Goal: Check status

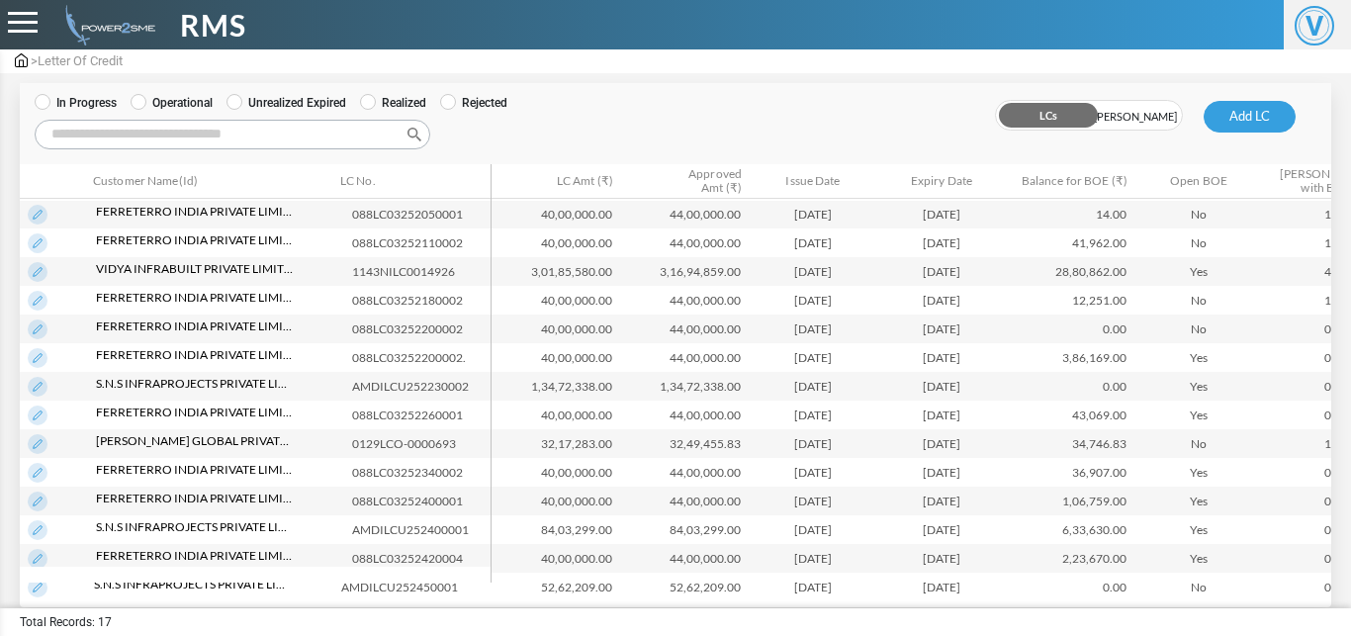
scroll to position [127, 0]
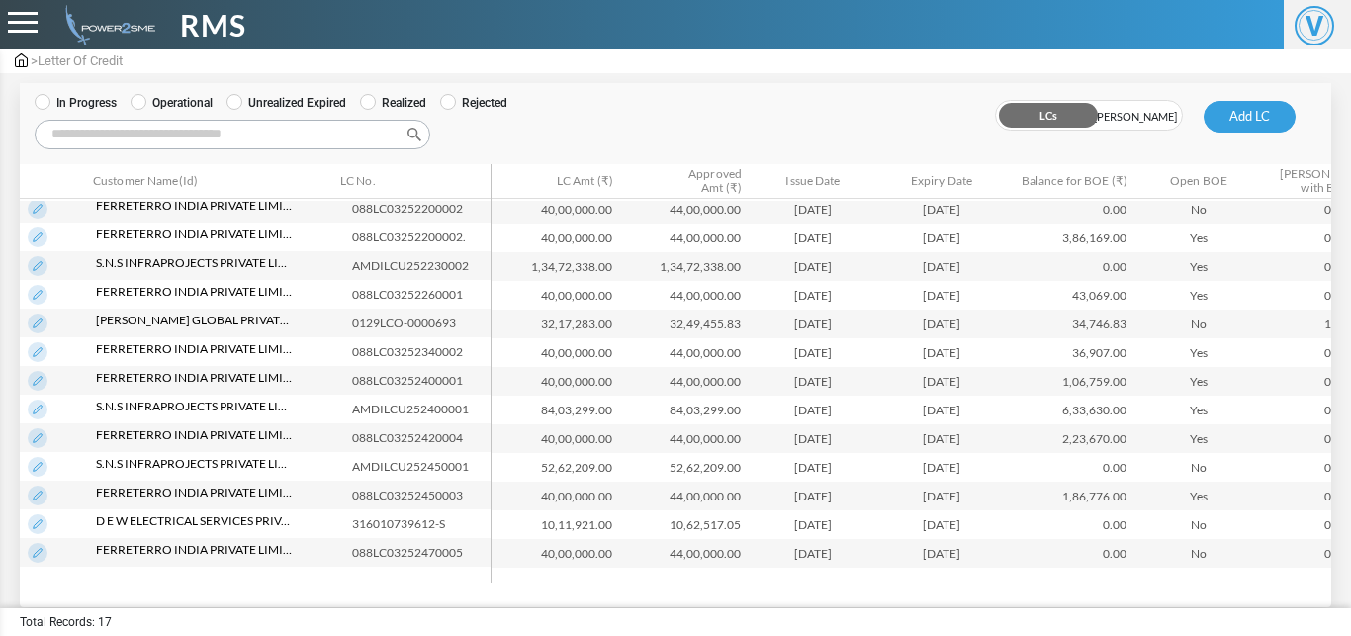
click at [74, 110] on label "In Progress" at bounding box center [76, 103] width 82 height 18
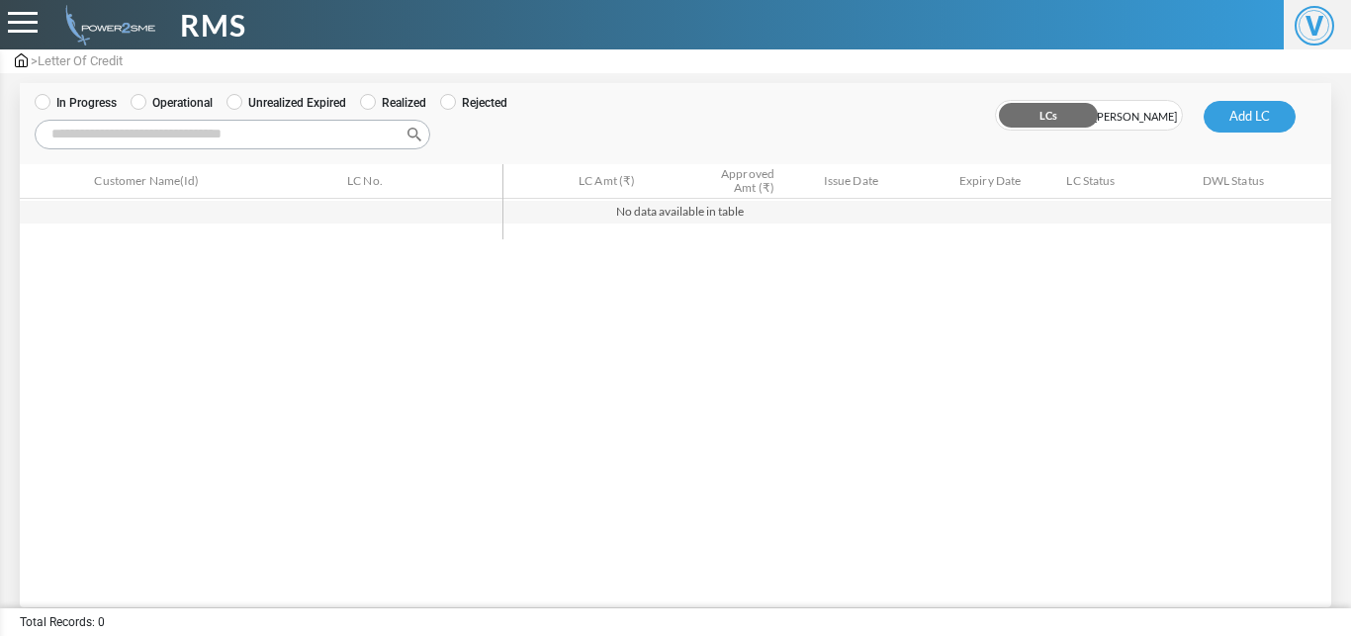
click at [164, 97] on label "Operational" at bounding box center [172, 103] width 82 height 18
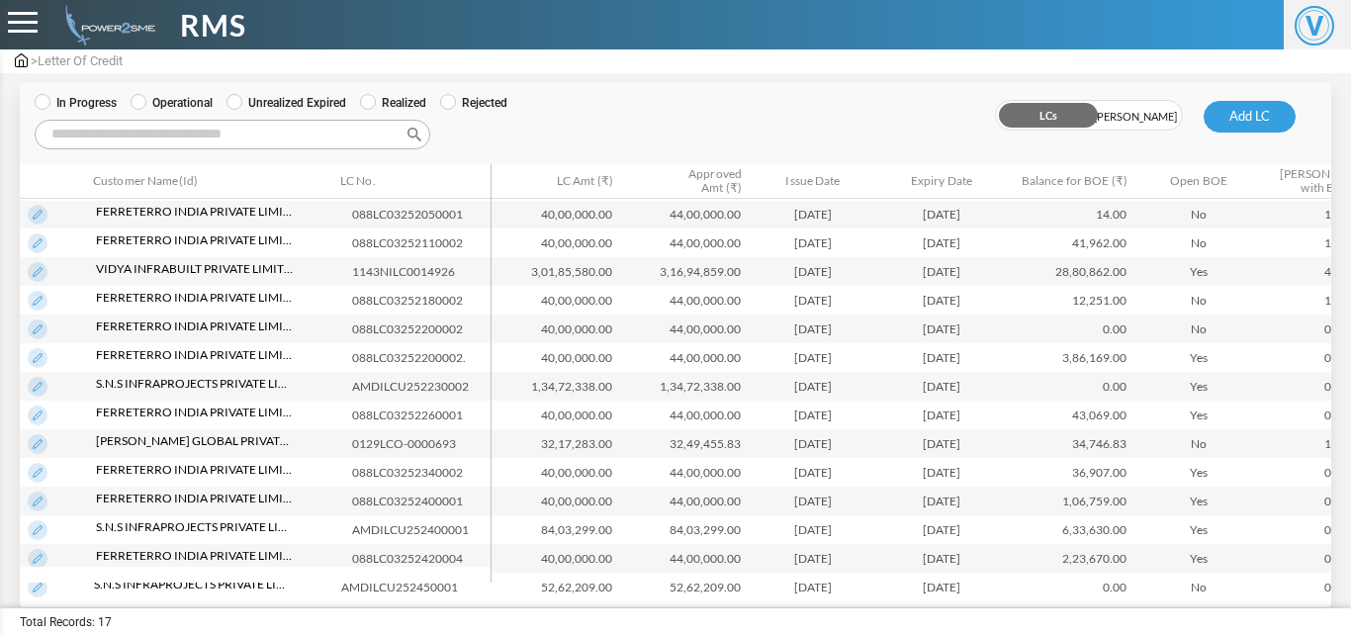
click at [1340, 261] on div "**********" at bounding box center [675, 303] width 1351 height 607
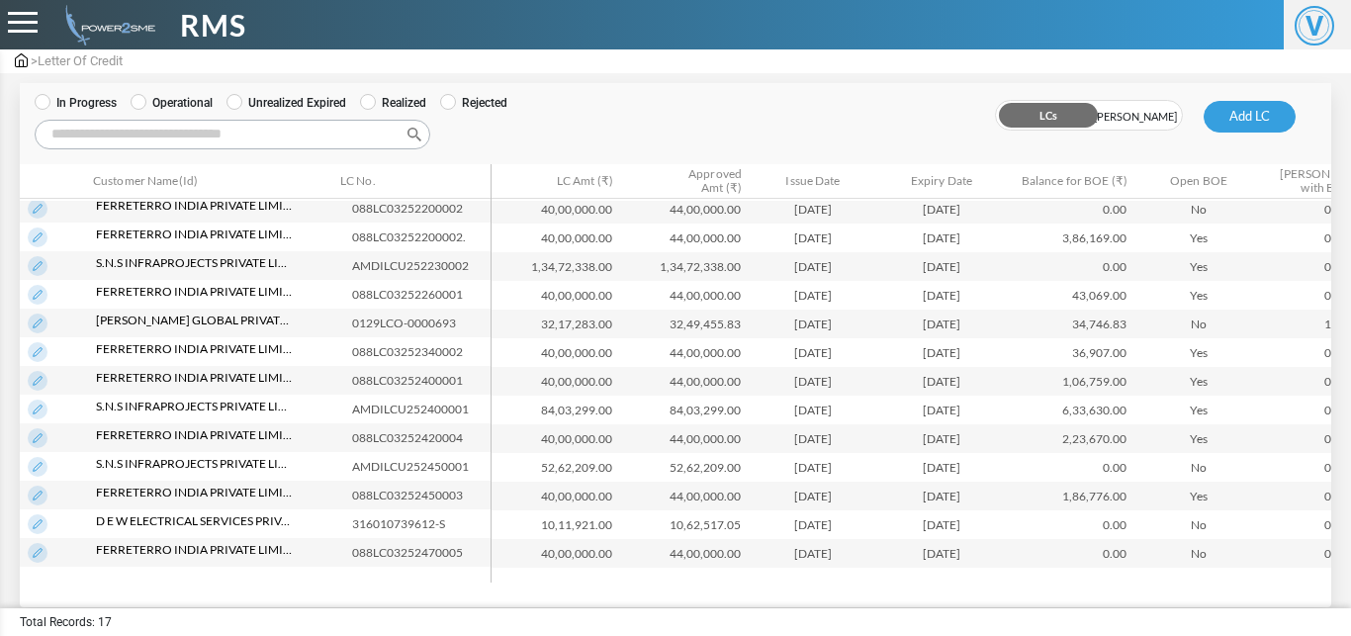
click at [97, 103] on label "In Progress" at bounding box center [76, 103] width 82 height 18
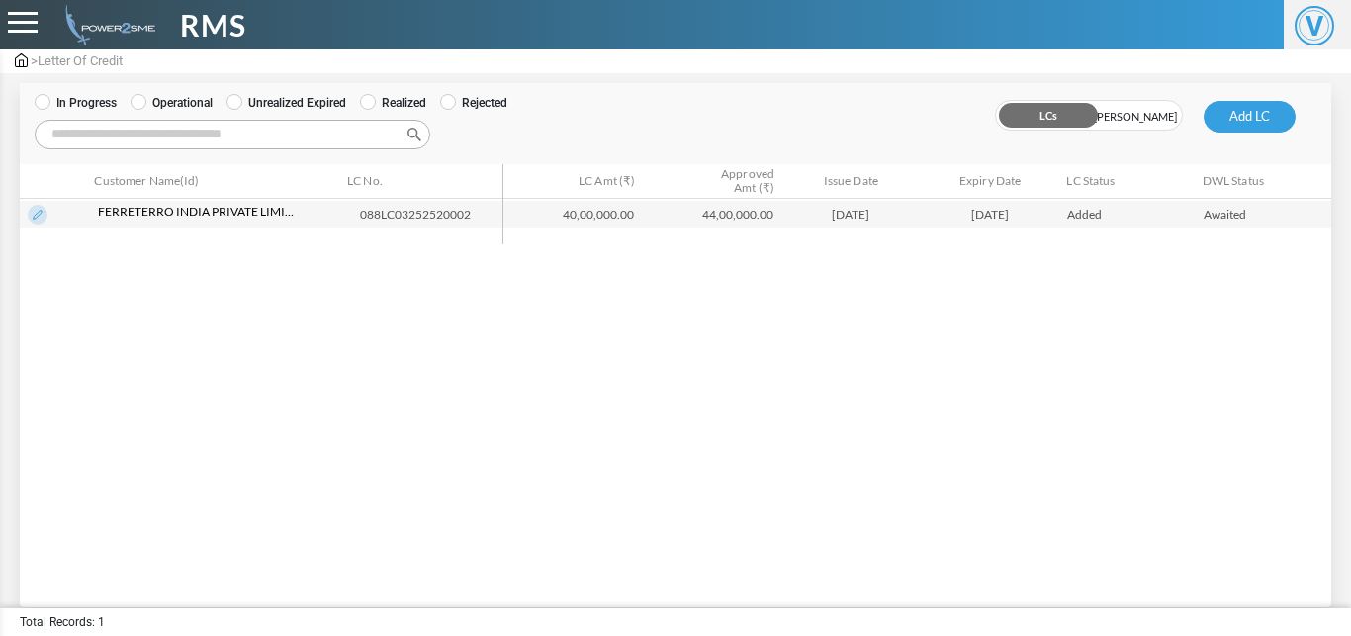
click at [143, 110] on label "Operational" at bounding box center [172, 103] width 82 height 18
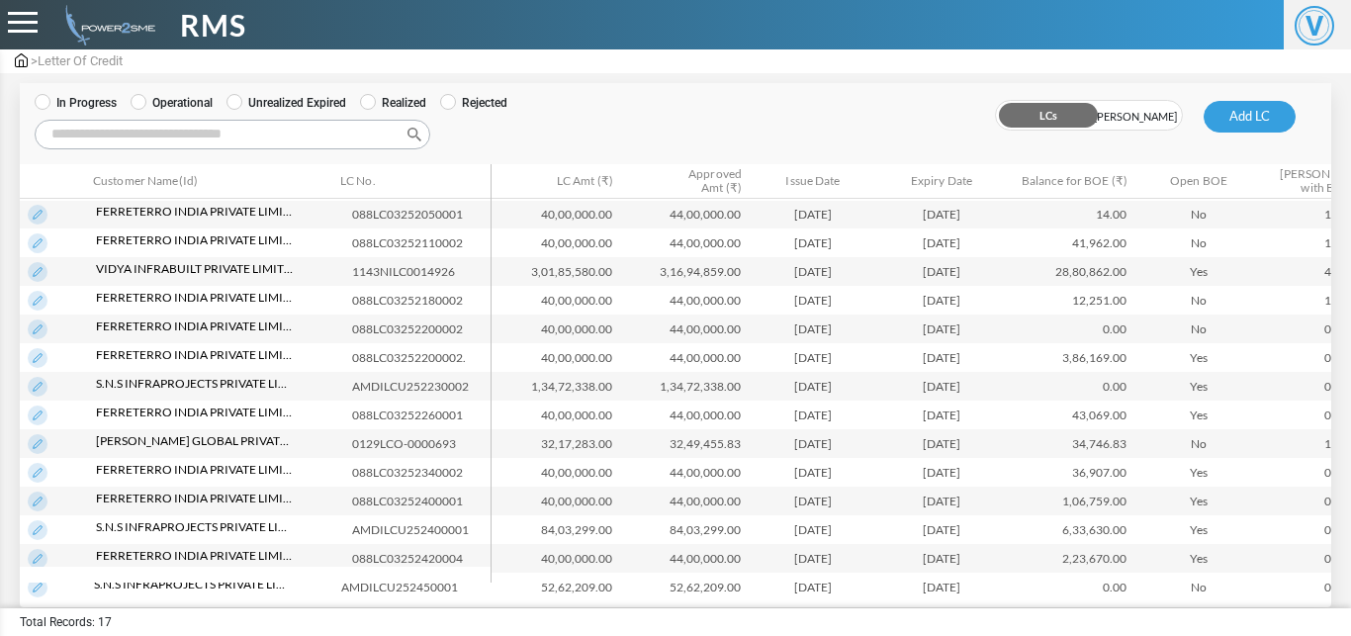
click at [77, 106] on label "In Progress" at bounding box center [76, 103] width 82 height 18
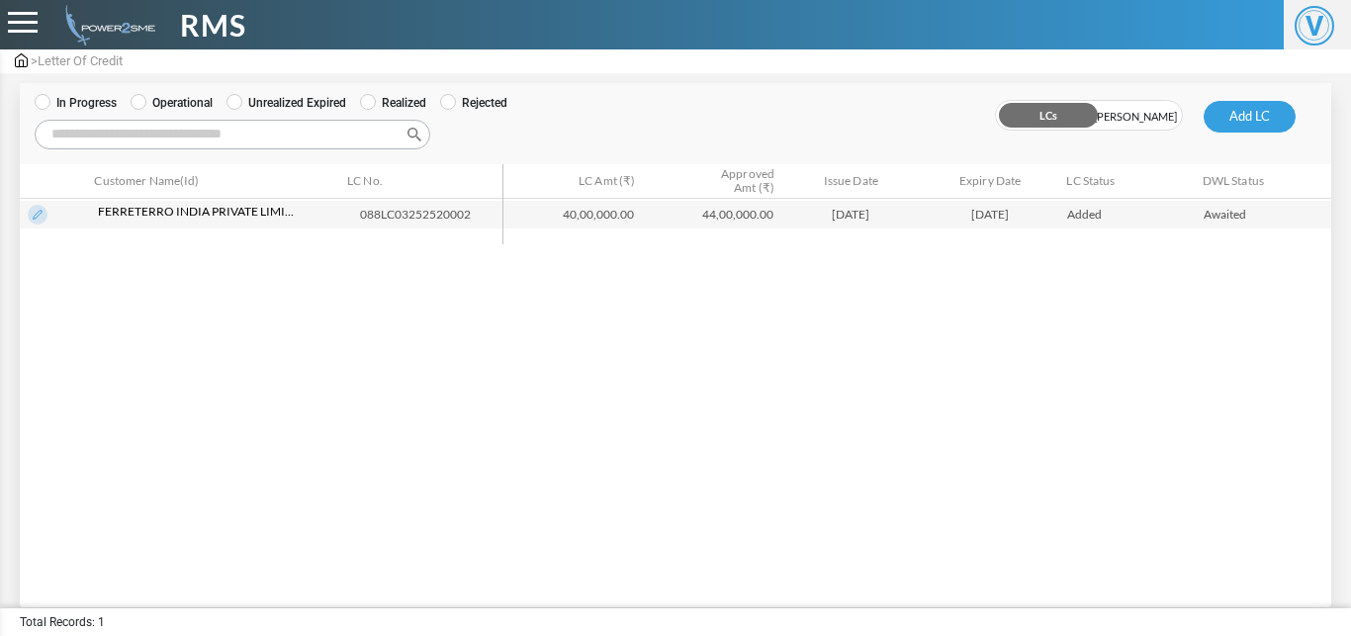
click at [417, 207] on td "088LC03252520002" at bounding box center [436, 214] width 168 height 29
click at [42, 217] on img at bounding box center [38, 215] width 20 height 20
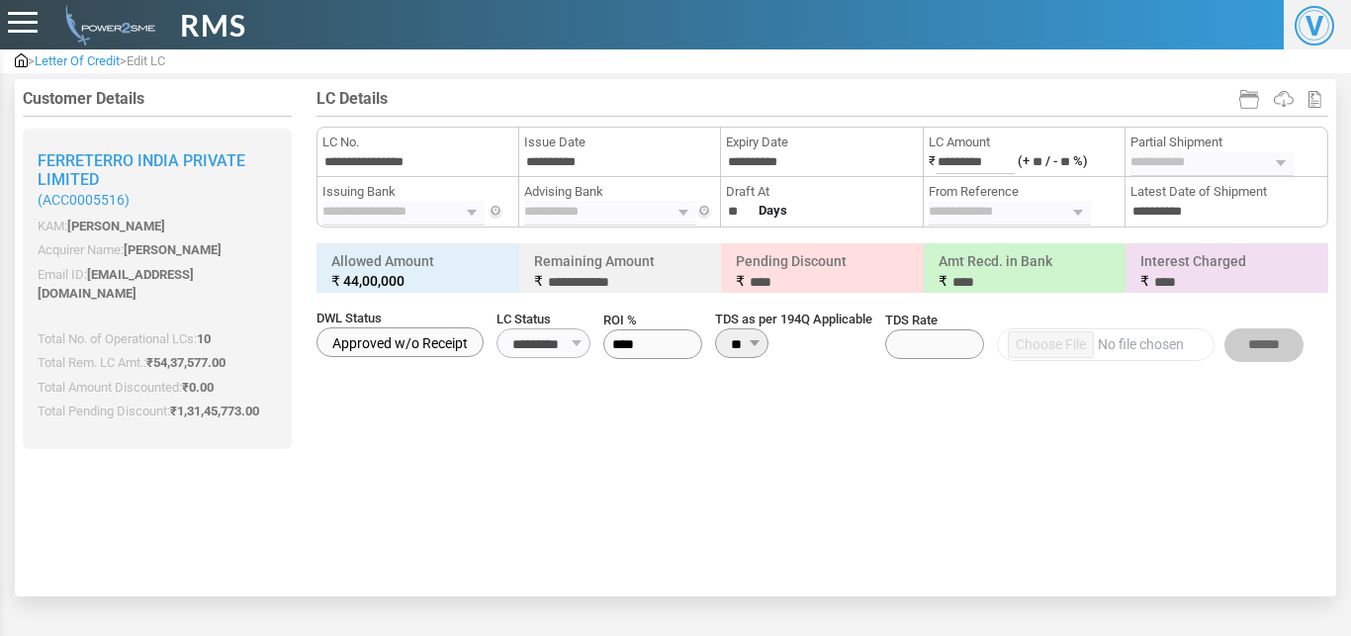
click at [87, 59] on span "Letter Of Credit" at bounding box center [77, 60] width 85 height 15
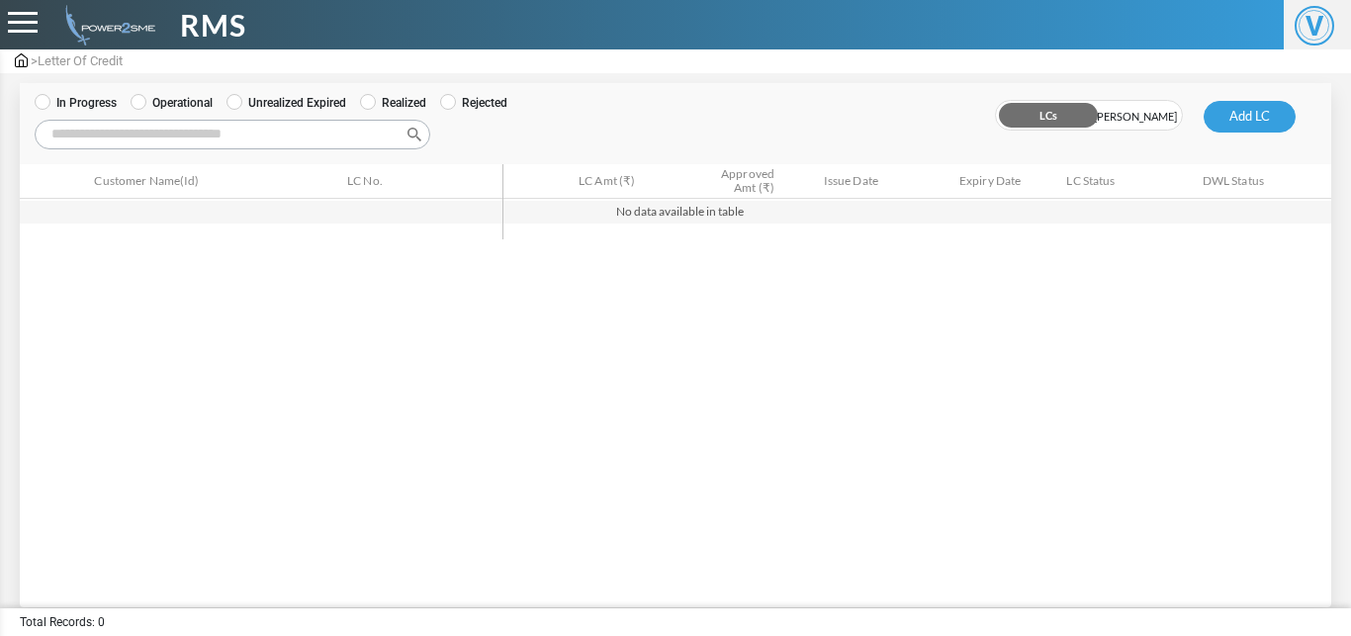
click at [171, 108] on label "Operational" at bounding box center [172, 103] width 82 height 18
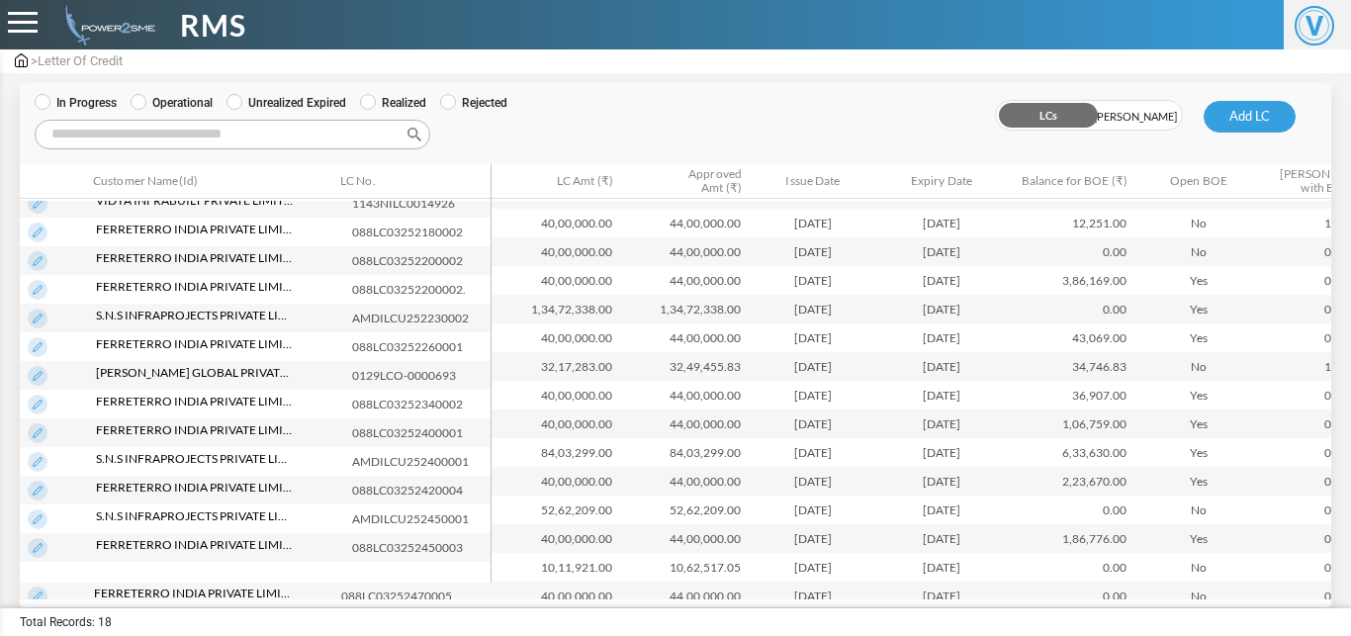
scroll to position [165, 0]
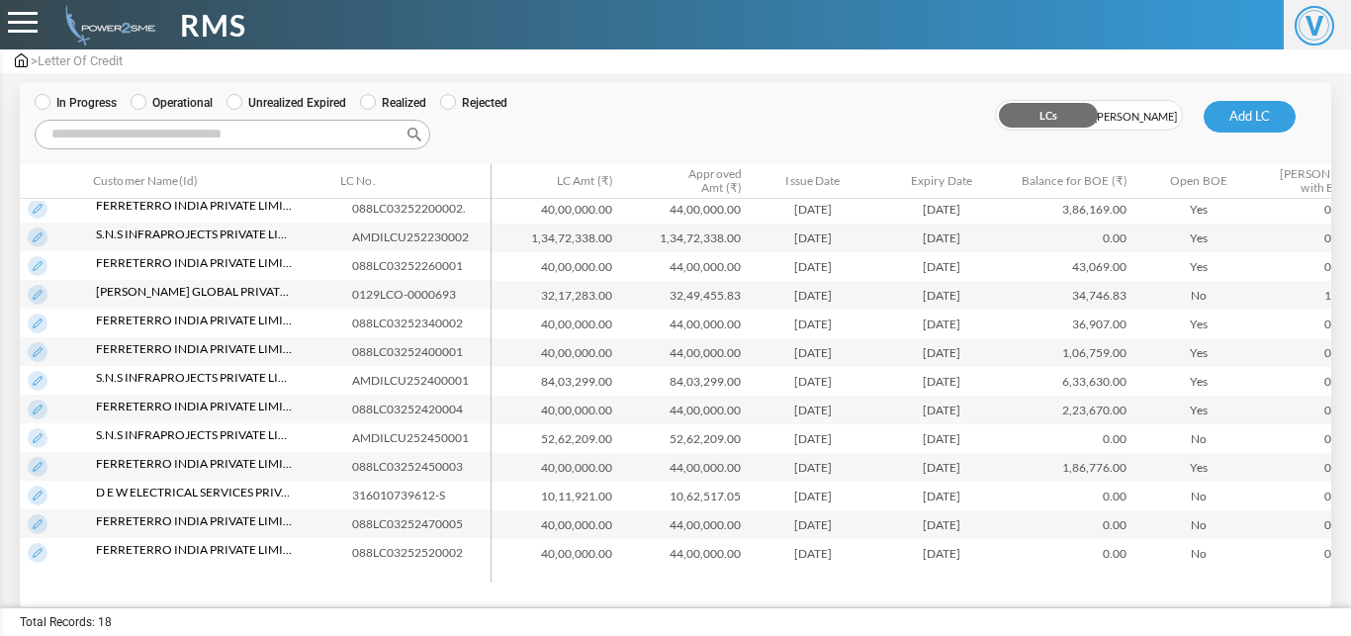
click at [38, 543] on img at bounding box center [38, 553] width 20 height 20
